Goal: Information Seeking & Learning: Learn about a topic

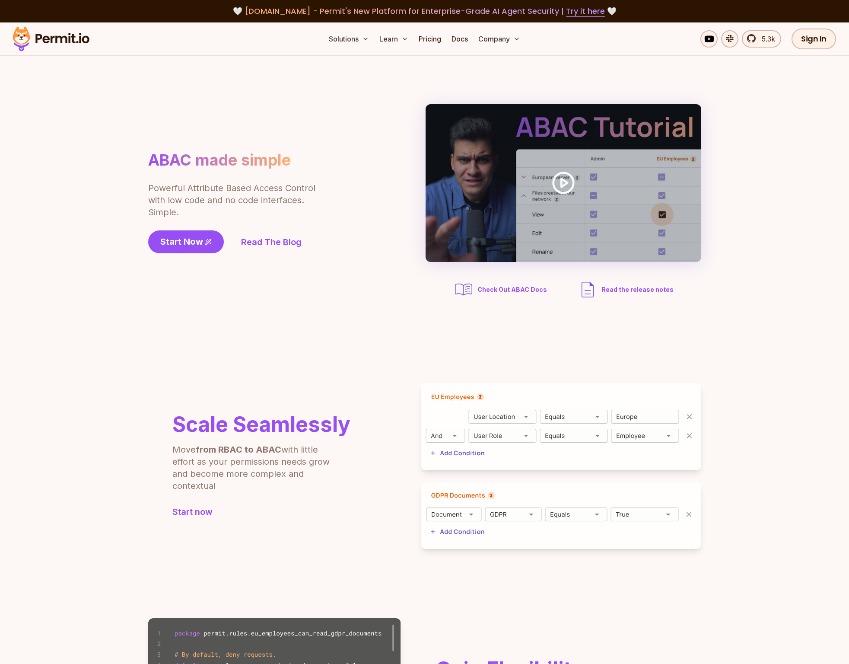
click at [63, 36] on img at bounding box center [51, 38] width 85 height 29
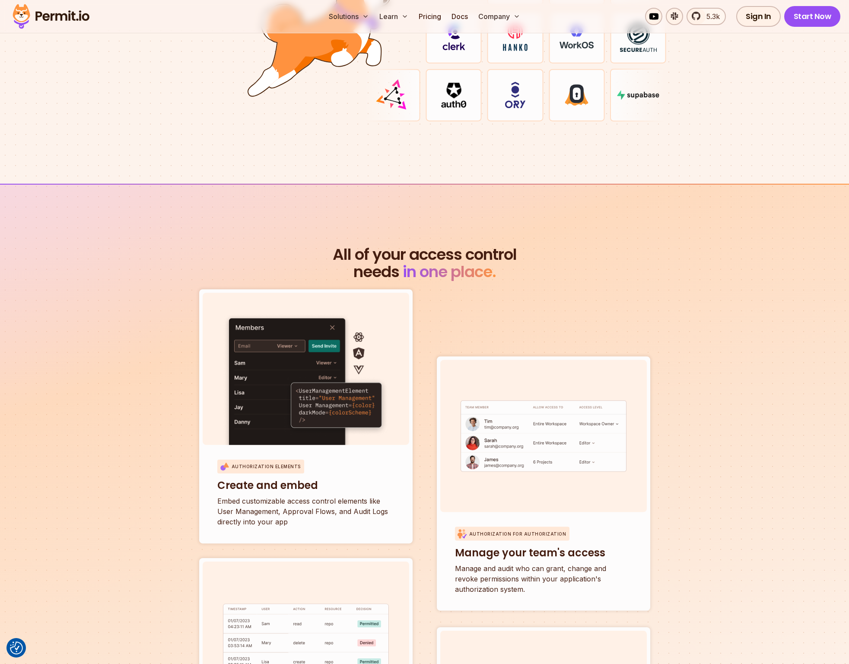
scroll to position [2860, 0]
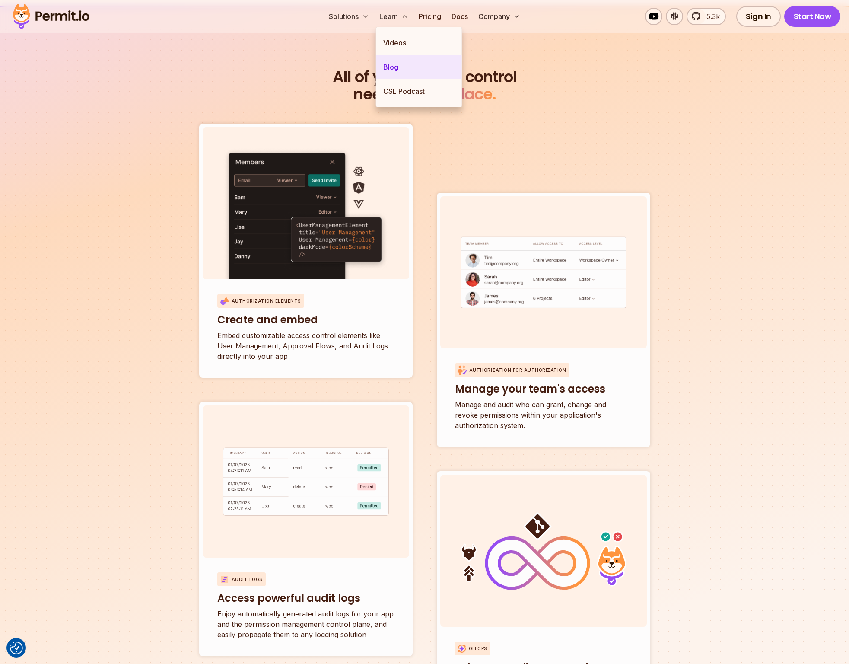
click at [386, 67] on link "Blog" at bounding box center [419, 67] width 86 height 24
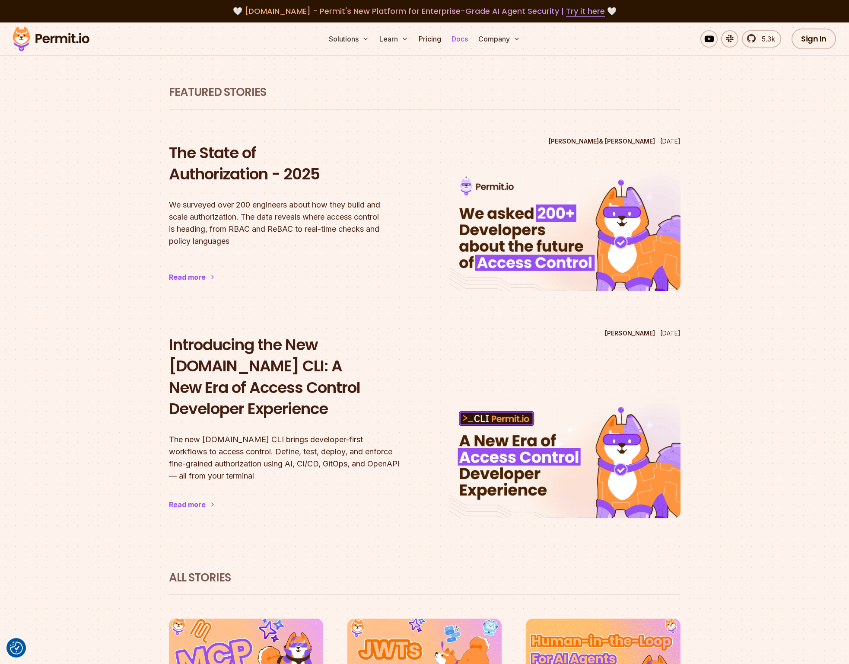
click at [459, 44] on link "Docs" at bounding box center [459, 38] width 23 height 17
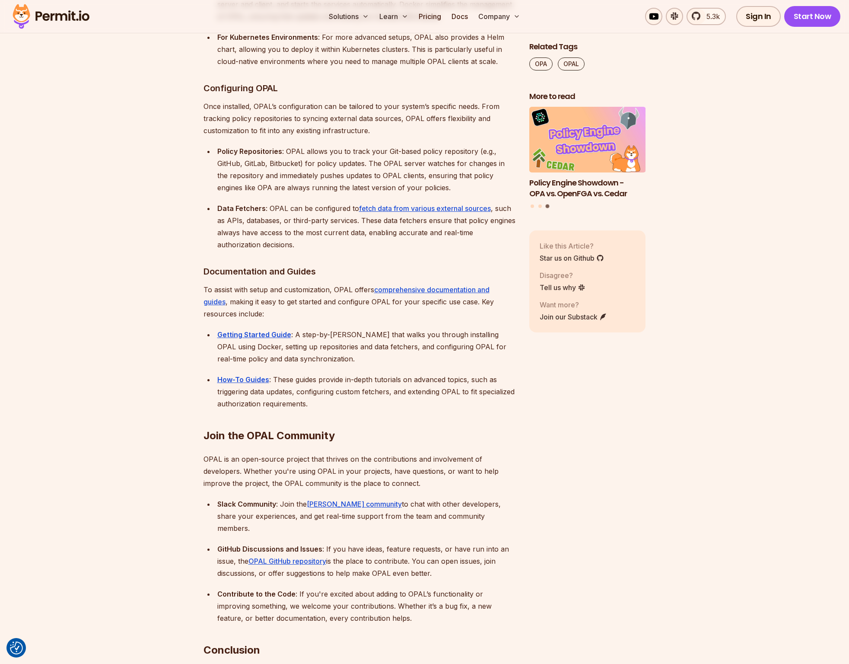
scroll to position [4788, 0]
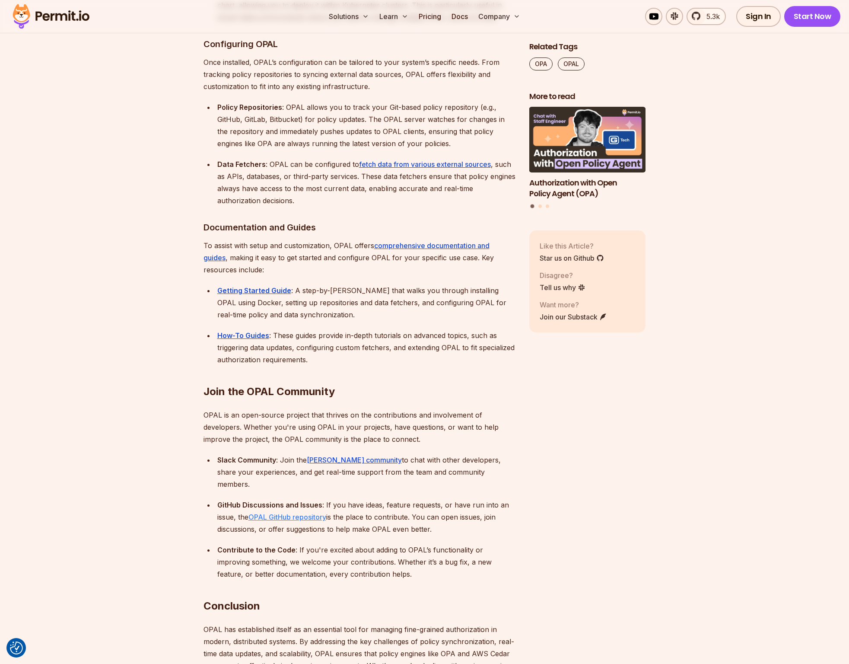
click at [306, 512] on link "OPAL GitHub repository" at bounding box center [287, 516] width 78 height 9
